Goal: Transaction & Acquisition: Purchase product/service

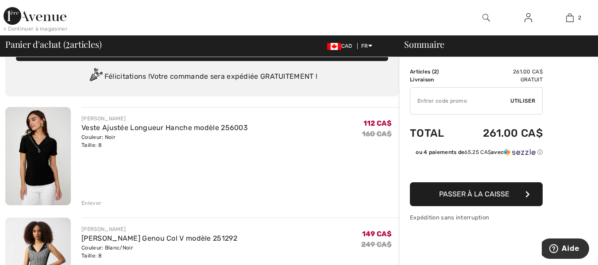
scroll to position [21, 0]
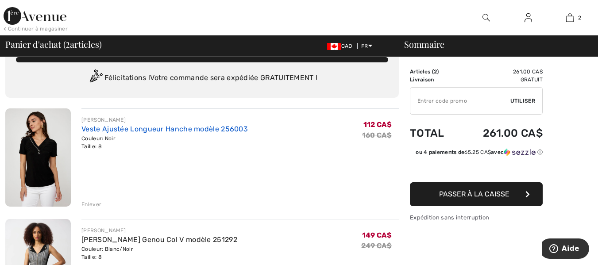
click at [112, 129] on link "Veste Ajustée Longueur Hanche modèle 256003" at bounding box center [164, 129] width 166 height 8
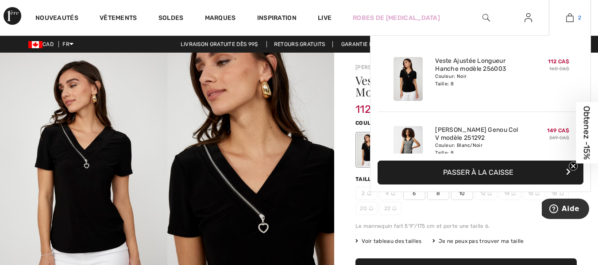
click at [569, 20] on img at bounding box center [570, 17] width 8 height 11
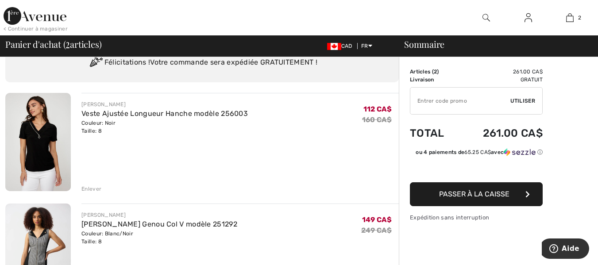
scroll to position [35, 0]
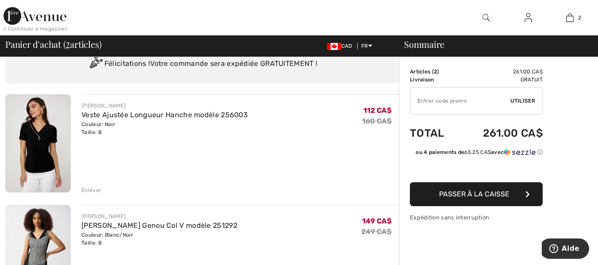
click at [38, 19] on img at bounding box center [35, 16] width 63 height 18
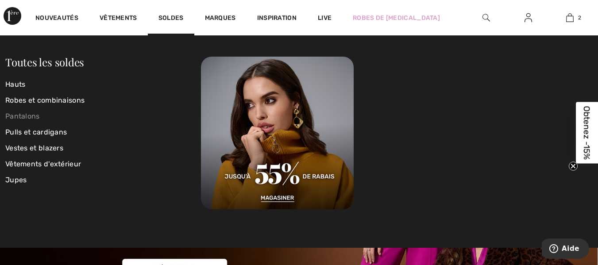
click at [31, 113] on link "Pantalons" at bounding box center [103, 116] width 196 height 16
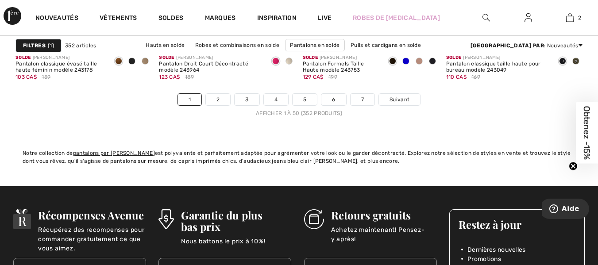
scroll to position [3891, 0]
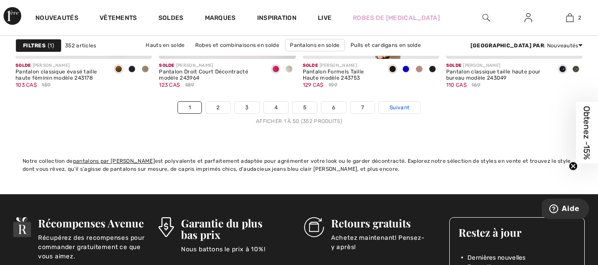
click at [398, 109] on span "Suivant" at bounding box center [399, 108] width 20 height 8
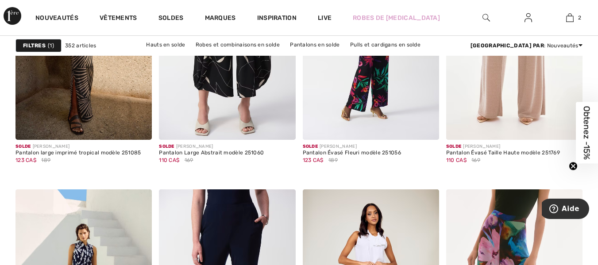
scroll to position [720, 0]
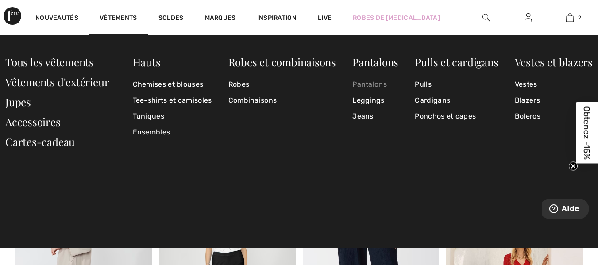
click at [359, 85] on link "Pantalons" at bounding box center [375, 85] width 46 height 16
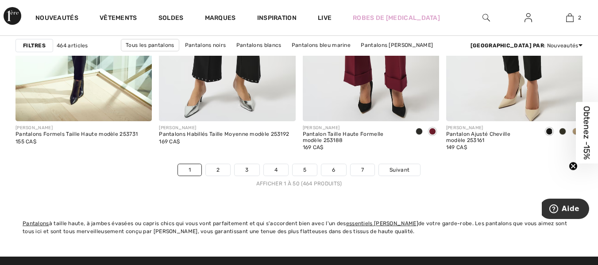
scroll to position [3781, 0]
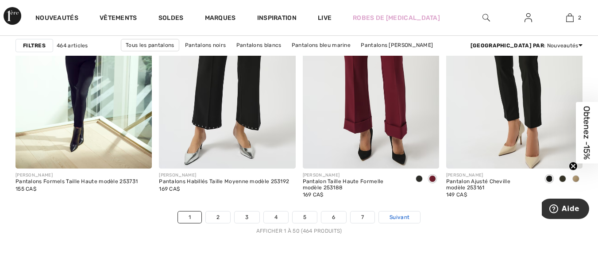
click at [395, 216] on span "Suivant" at bounding box center [399, 217] width 20 height 8
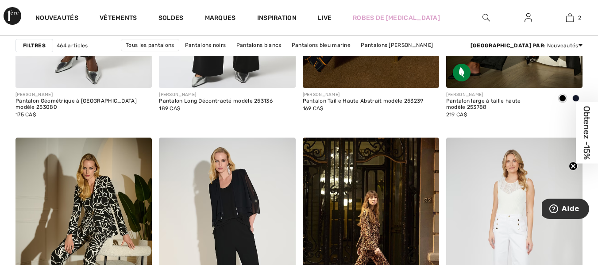
scroll to position [3765, 0]
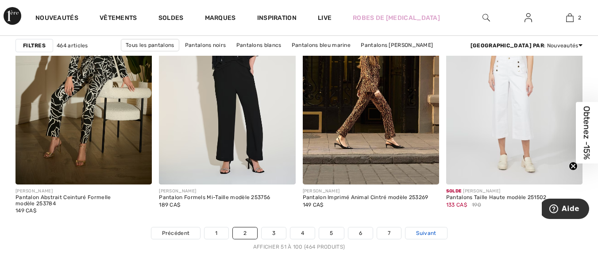
click at [426, 229] on span "Suivant" at bounding box center [426, 233] width 20 height 8
